Goal: Transaction & Acquisition: Download file/media

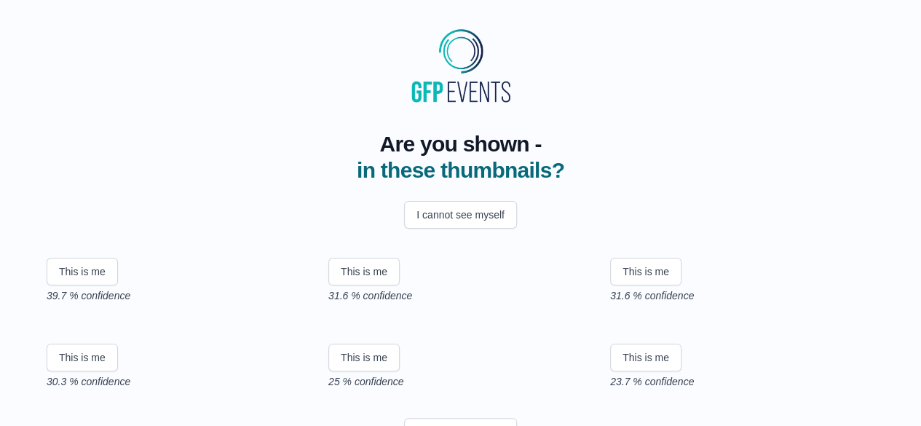
scroll to position [73, 0]
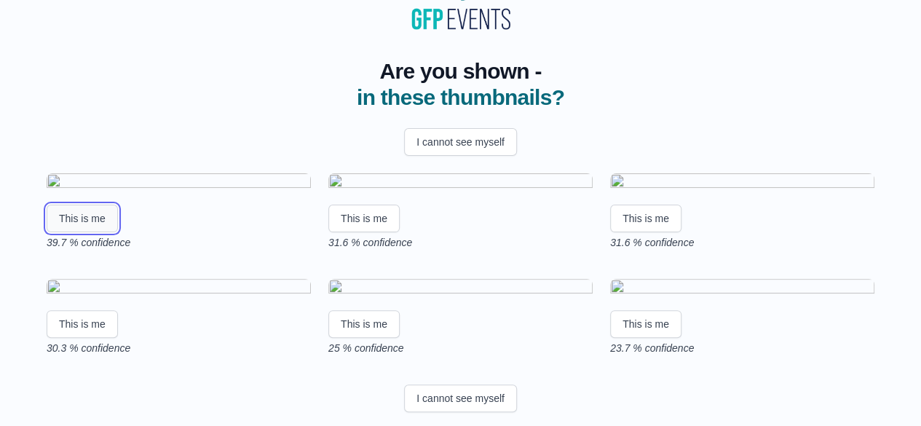
click at [83, 232] on button "This is me" at bounding box center [82, 219] width 71 height 28
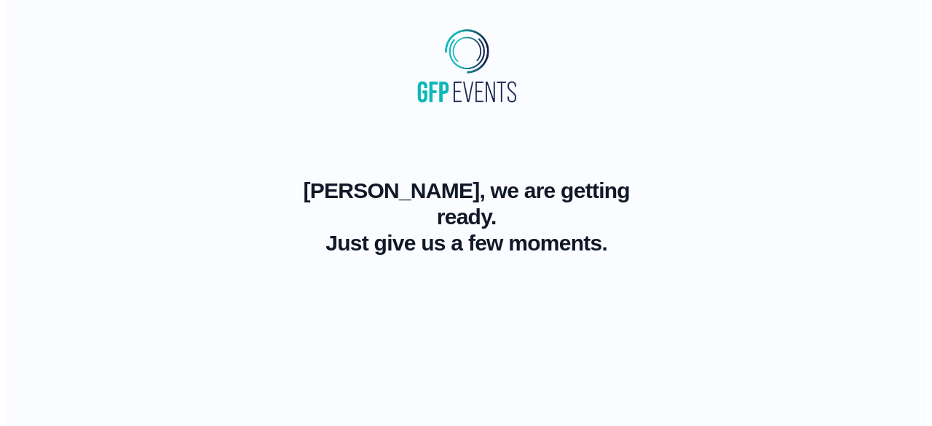
scroll to position [0, 0]
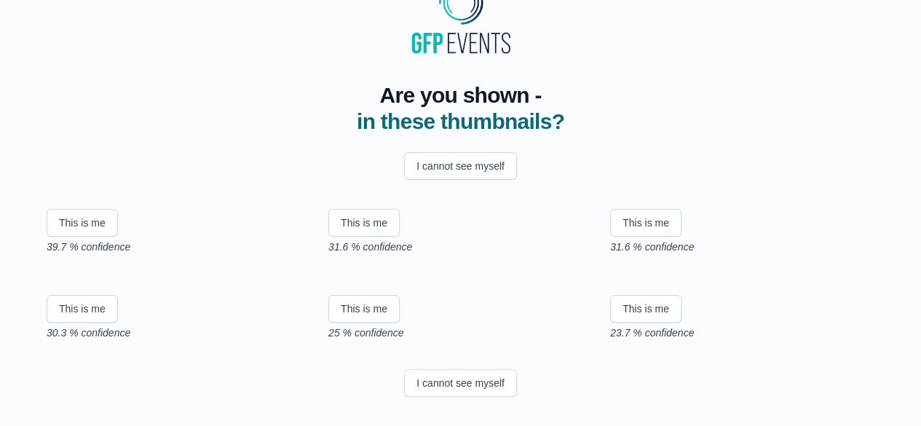
scroll to position [48, 0]
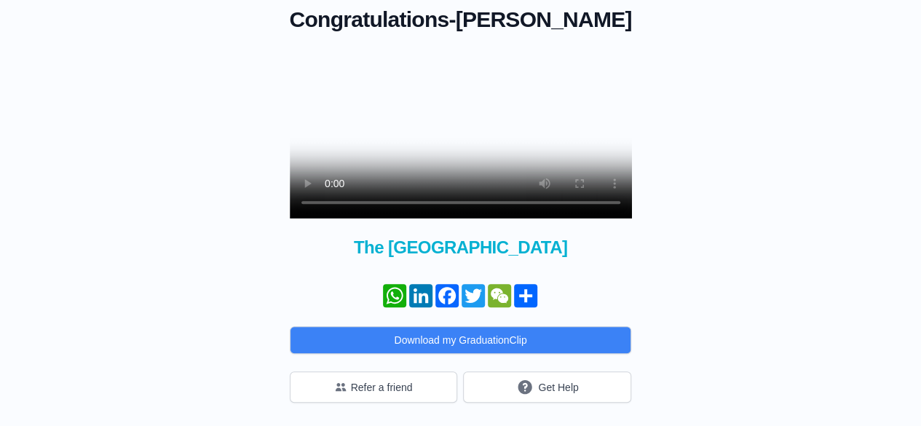
scroll to position [137, 0]
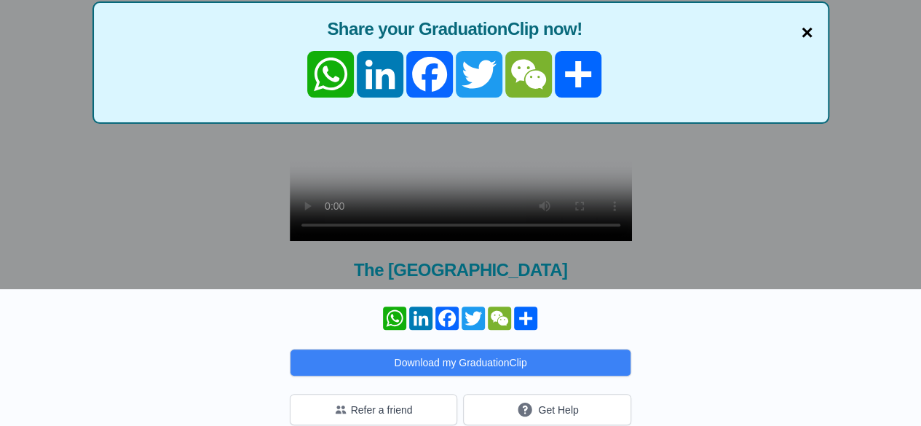
click at [811, 34] on span "×" at bounding box center [807, 32] width 12 height 31
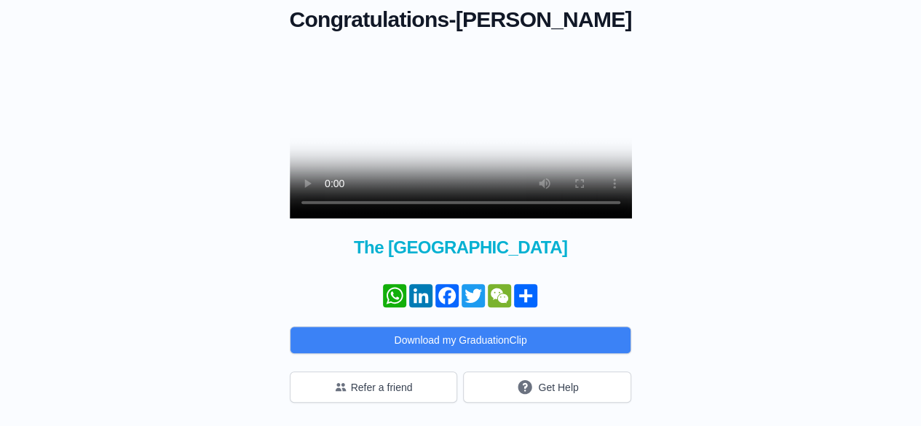
scroll to position [210, 0]
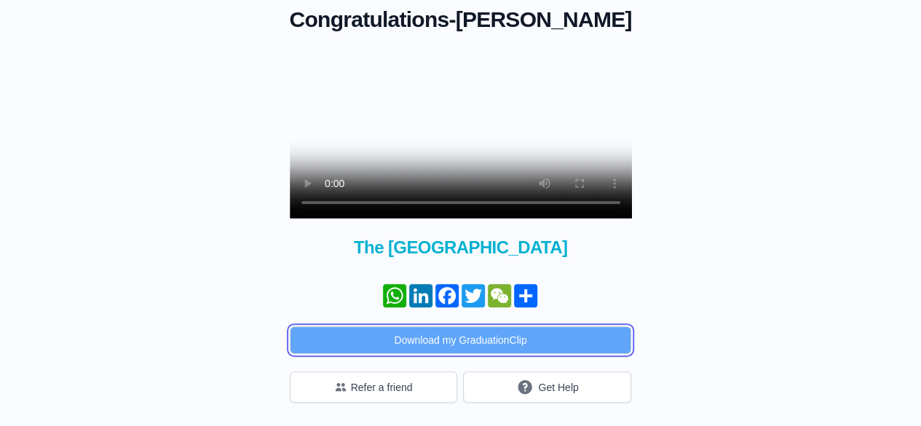
click at [452, 334] on button "Download my GraduationClip" at bounding box center [461, 340] width 342 height 28
